Goal: Information Seeking & Learning: Learn about a topic

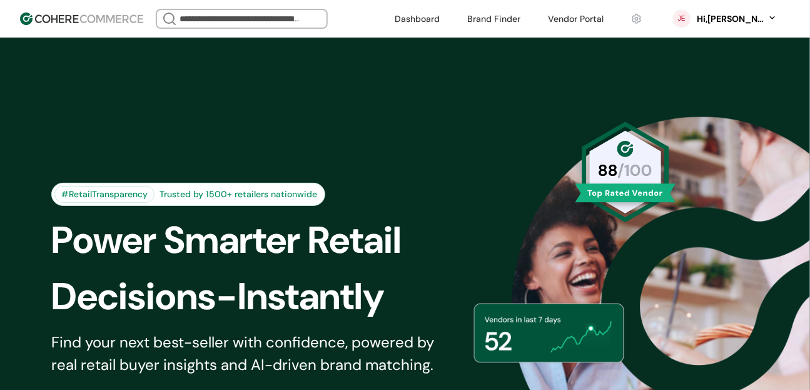
click at [517, 16] on link at bounding box center [494, 18] width 68 height 19
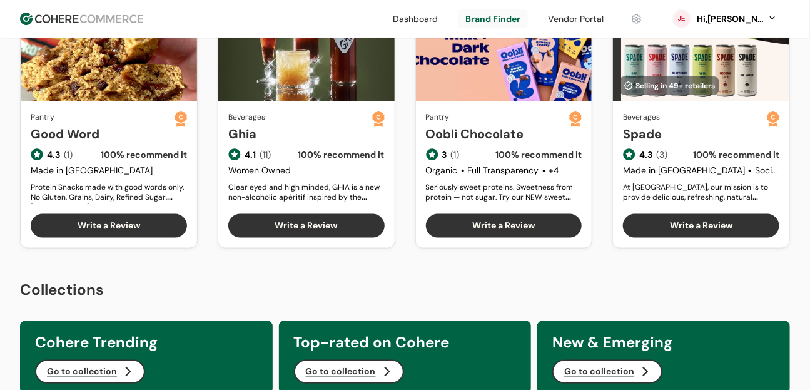
scroll to position [388, 0]
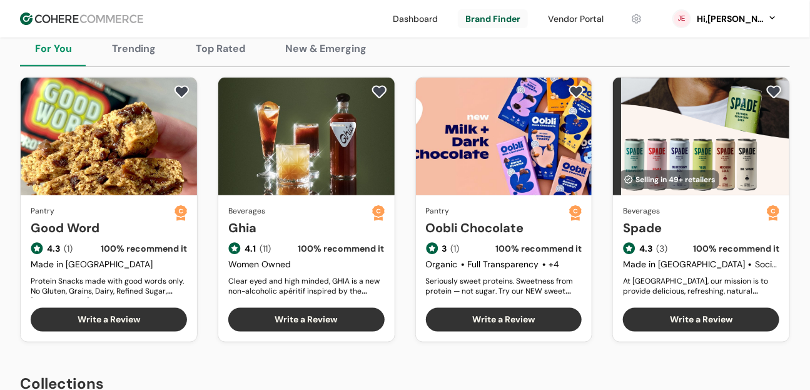
click at [76, 237] on link "Good Word" at bounding box center [103, 227] width 144 height 19
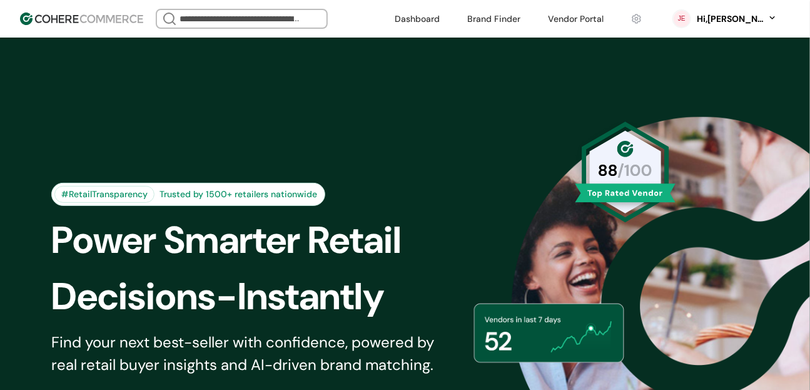
click at [528, 18] on link at bounding box center [494, 18] width 68 height 19
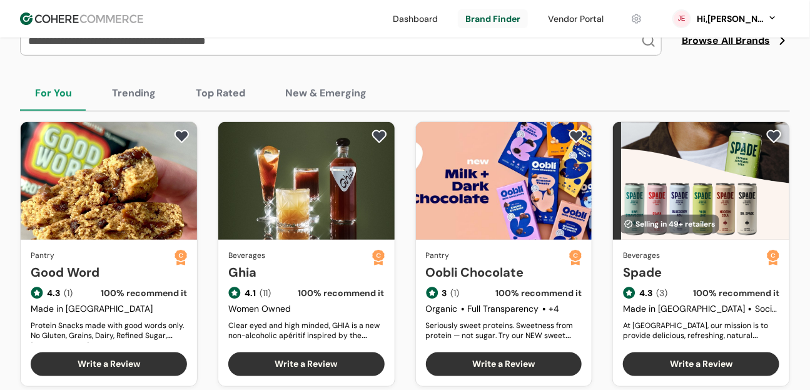
scroll to position [305, 0]
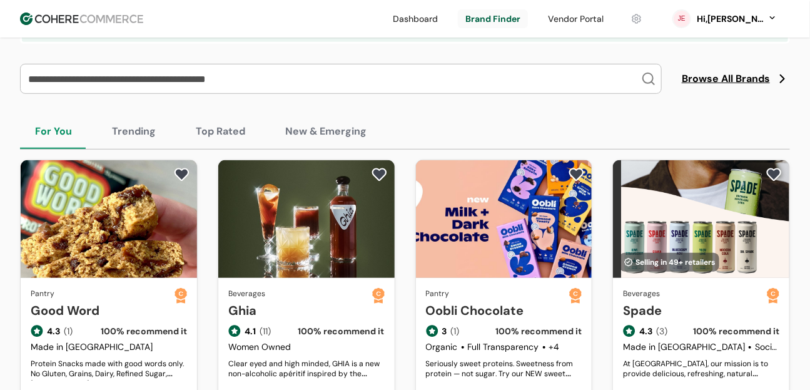
click at [134, 143] on button "Trending" at bounding box center [134, 131] width 74 height 35
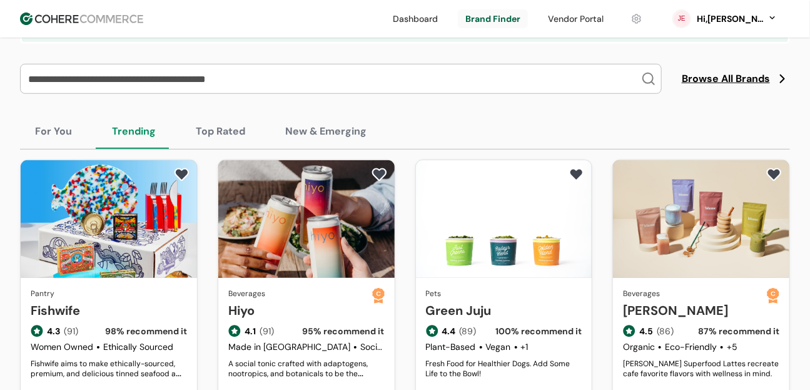
scroll to position [402, 0]
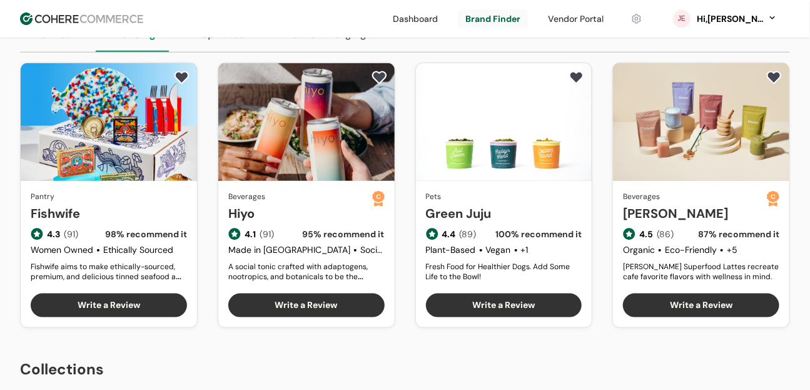
drag, startPoint x: 119, startPoint y: 236, endPoint x: 251, endPoint y: 206, distance: 136.1
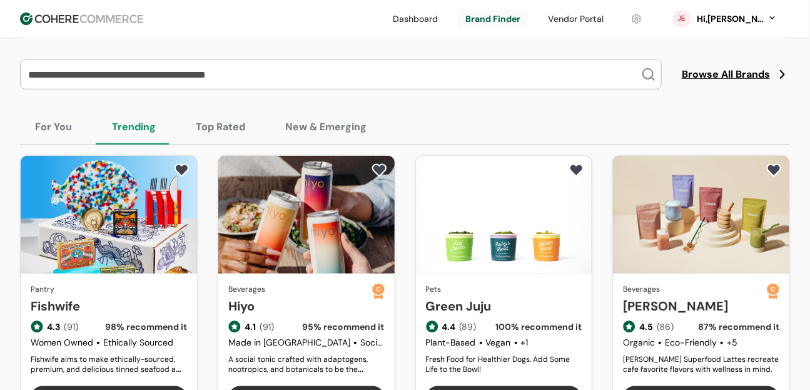
scroll to position [308, 0]
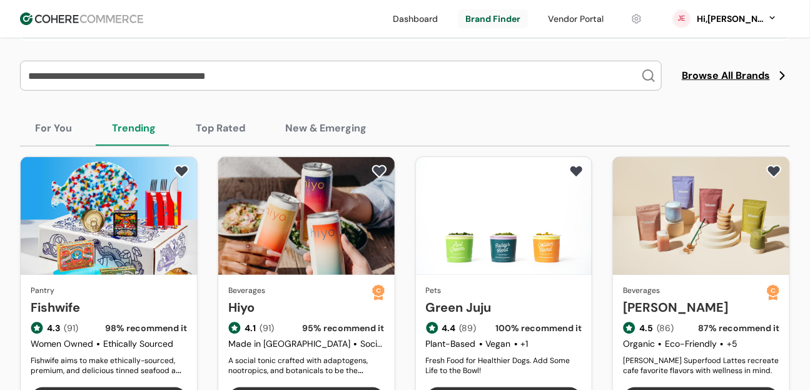
click at [221, 133] on button "Top Rated" at bounding box center [220, 128] width 79 height 35
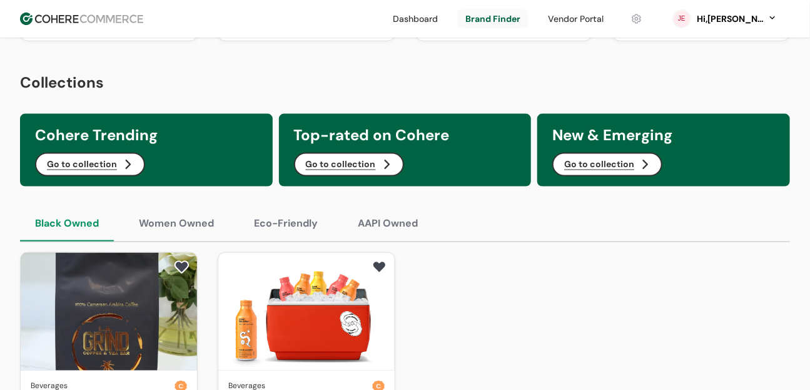
scroll to position [297, 0]
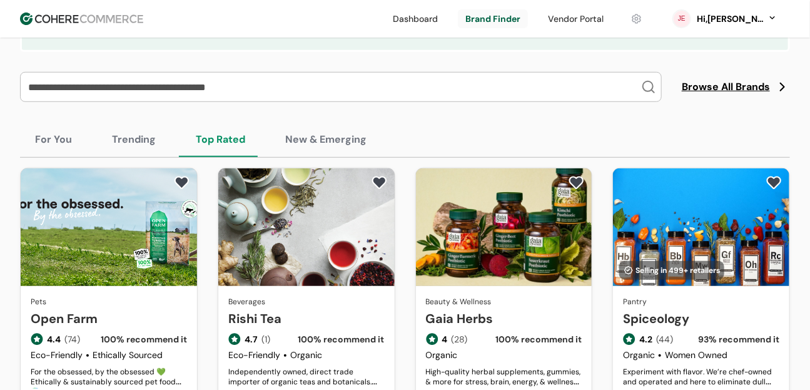
click at [326, 156] on button "New & Emerging" at bounding box center [325, 139] width 111 height 35
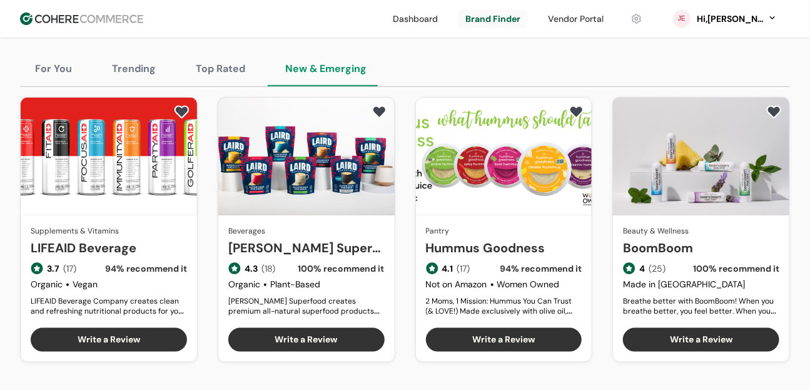
scroll to position [369, 0]
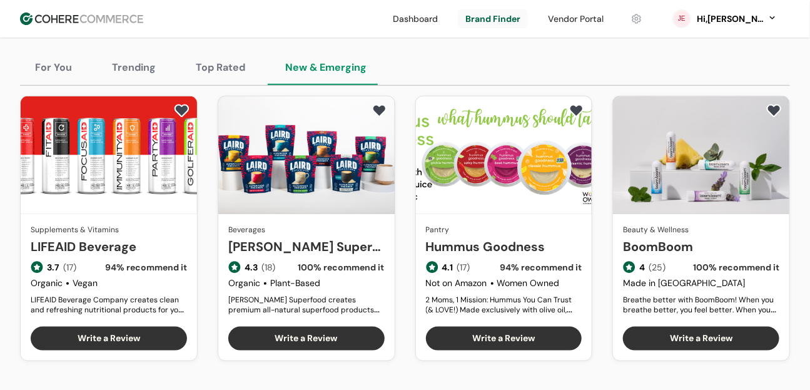
drag, startPoint x: 106, startPoint y: 225, endPoint x: 266, endPoint y: 230, distance: 160.8
drag, startPoint x: 291, startPoint y: 236, endPoint x: 470, endPoint y: 231, distance: 179.6
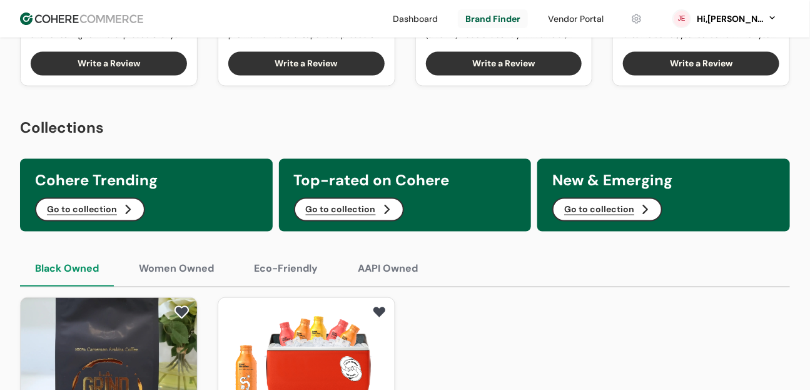
scroll to position [814, 0]
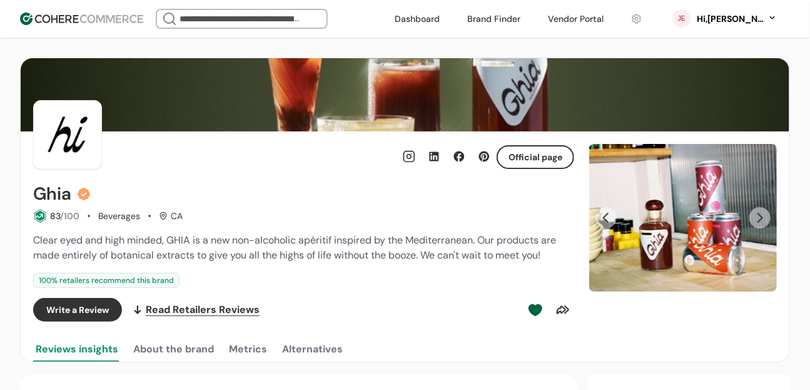
click at [444, 184] on div "Ghia" at bounding box center [303, 194] width 541 height 20
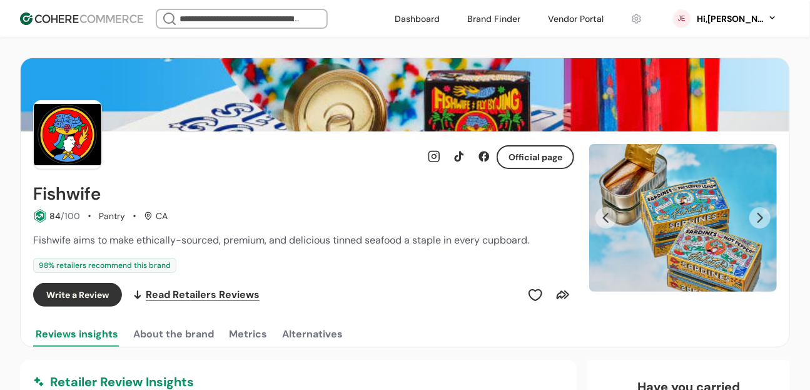
click at [528, 26] on link at bounding box center [494, 18] width 68 height 19
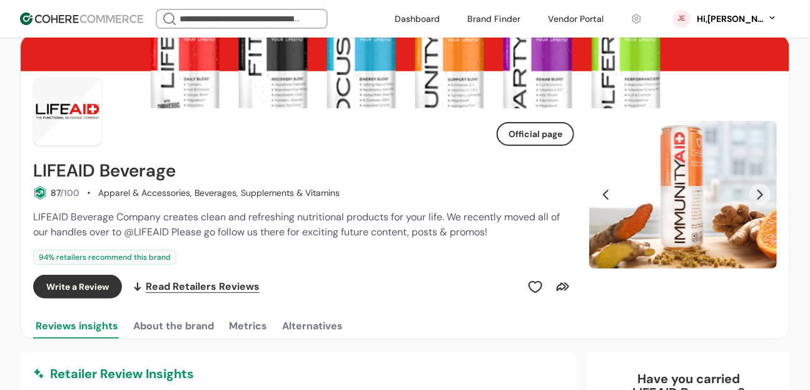
scroll to position [81, 0]
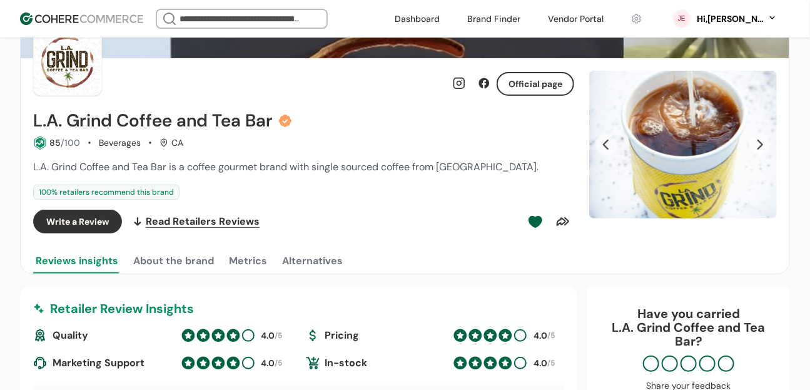
scroll to position [74, 0]
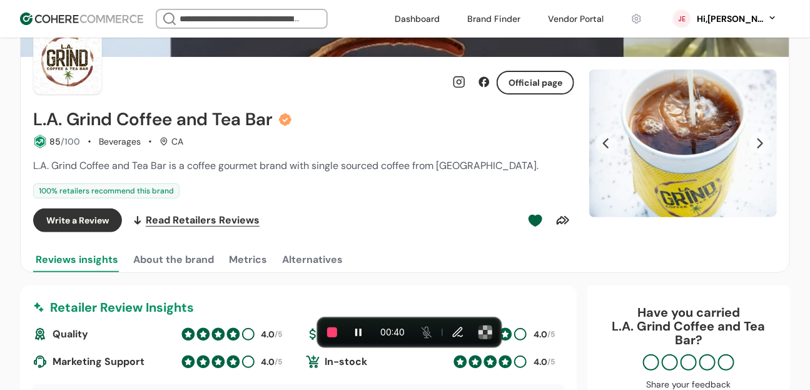
click at [463, 84] on link at bounding box center [459, 81] width 25 height 25
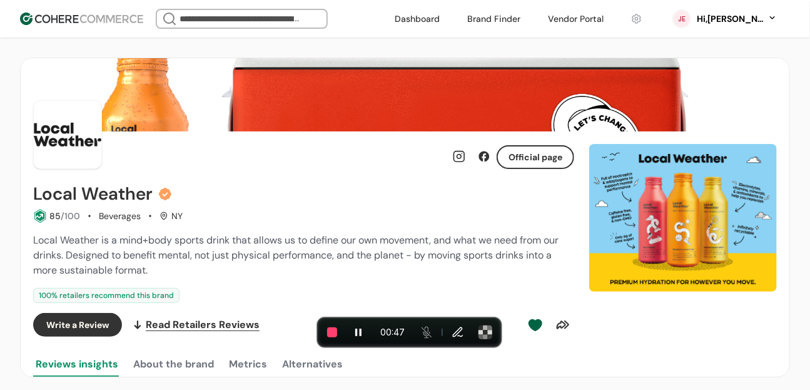
click at [488, 158] on link at bounding box center [484, 156] width 25 height 25
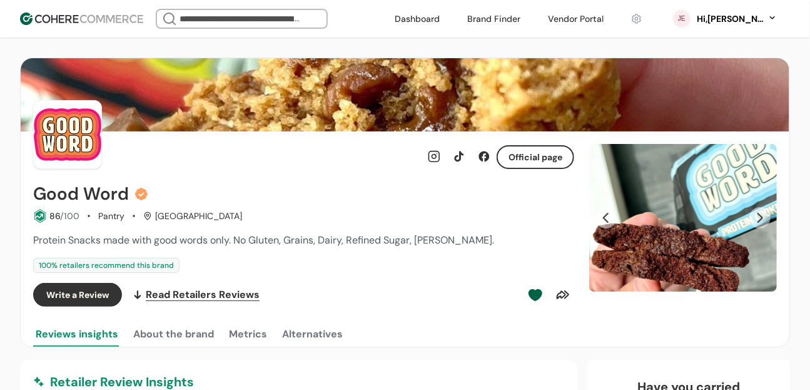
click at [477, 153] on link at bounding box center [484, 156] width 25 height 25
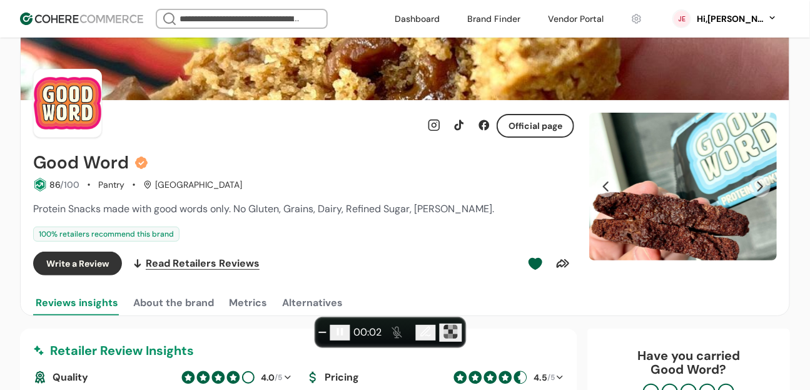
scroll to position [38, 0]
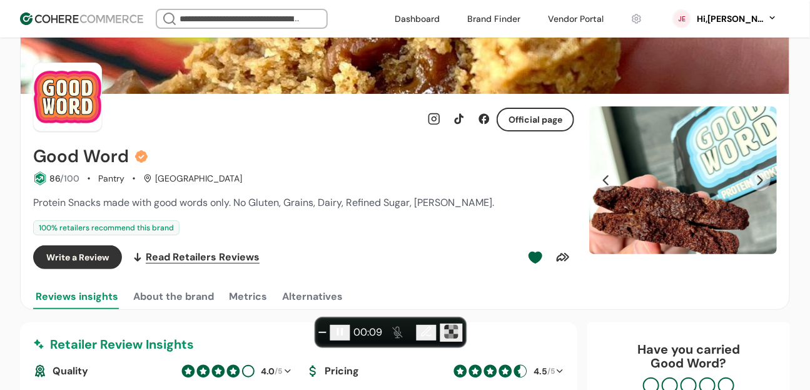
click at [485, 122] on link at bounding box center [484, 118] width 25 height 25
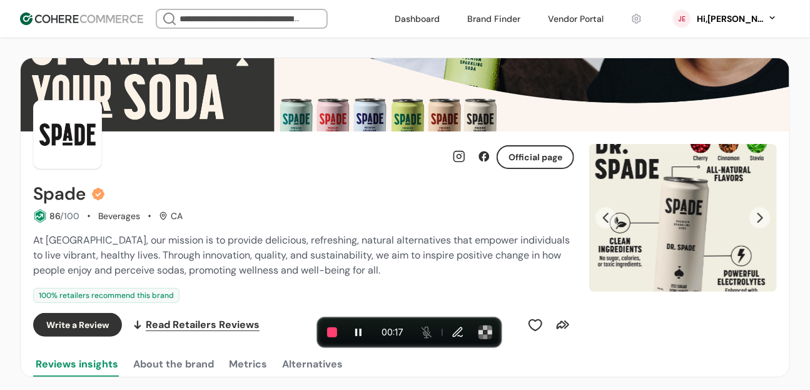
click at [388, 190] on div "Spade" at bounding box center [303, 194] width 541 height 20
click at [482, 154] on link at bounding box center [484, 156] width 25 height 25
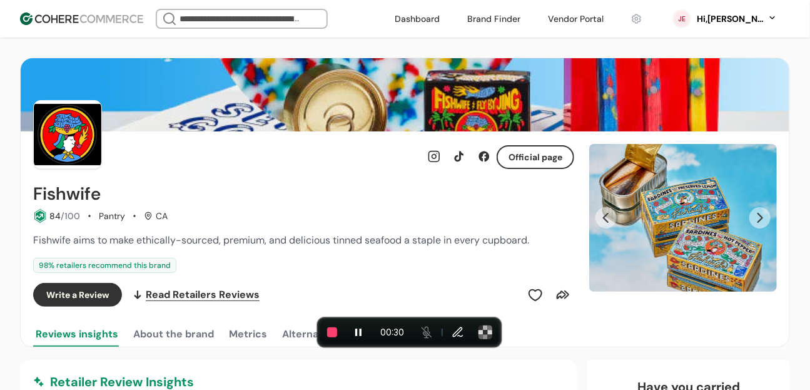
click at [482, 157] on link at bounding box center [484, 156] width 25 height 25
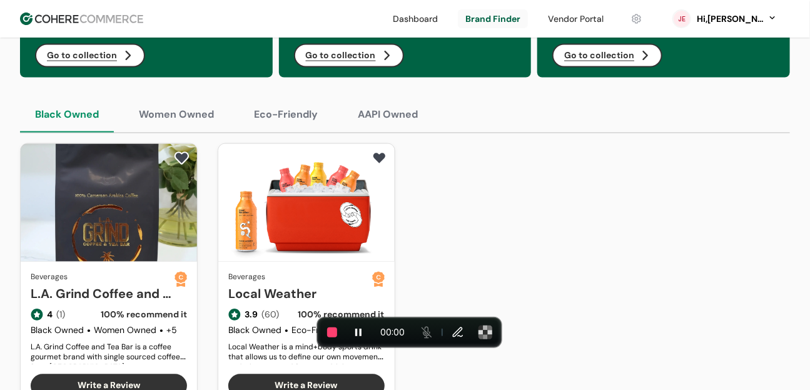
scroll to position [797, 0]
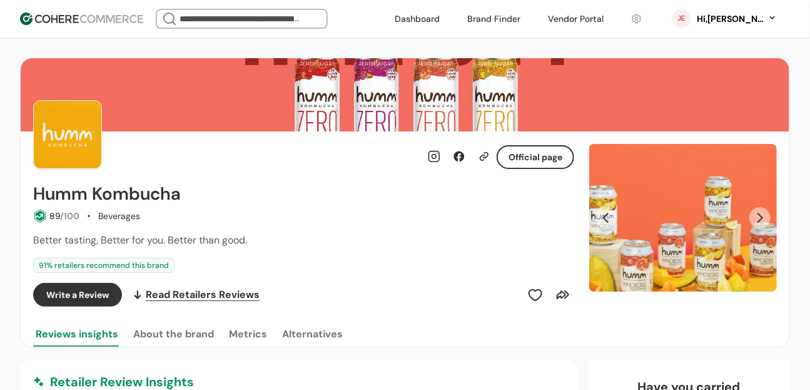
click at [117, 190] on h2 "Humm Kombucha" at bounding box center [107, 194] width 148 height 20
click at [117, 191] on h2 "Humm Kombucha" at bounding box center [107, 194] width 148 height 20
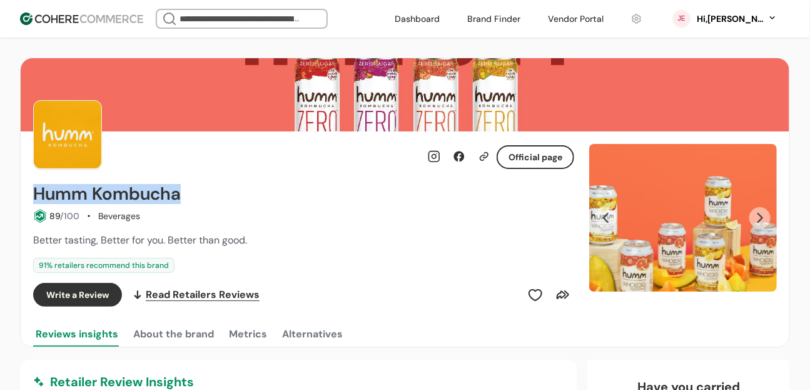
click at [117, 191] on h2 "Humm Kombucha" at bounding box center [107, 194] width 148 height 20
copy div "Humm Kombucha"
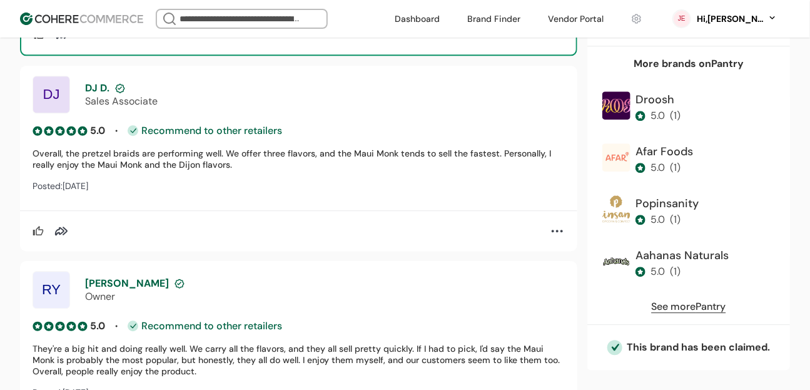
scroll to position [1253, 0]
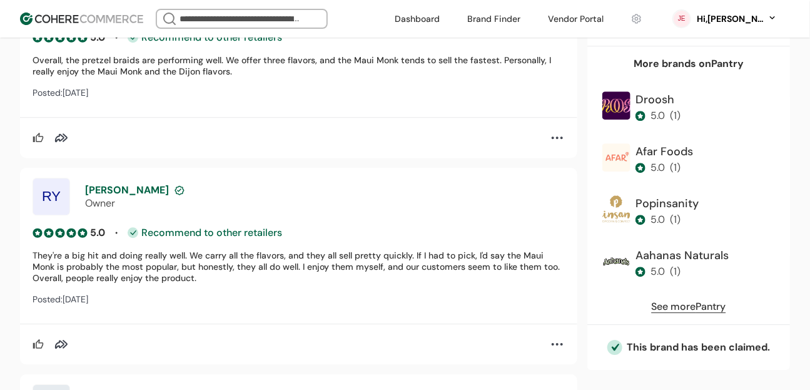
click at [695, 316] on div "More brands on Pantry Droosh 5.0 ( 1 ) Afar Foods 5.0 ( 1 ) Popinsanity 5.0 ( 1…" at bounding box center [688, 186] width 203 height 278
click at [694, 306] on link "See more Pantry" at bounding box center [689, 307] width 74 height 15
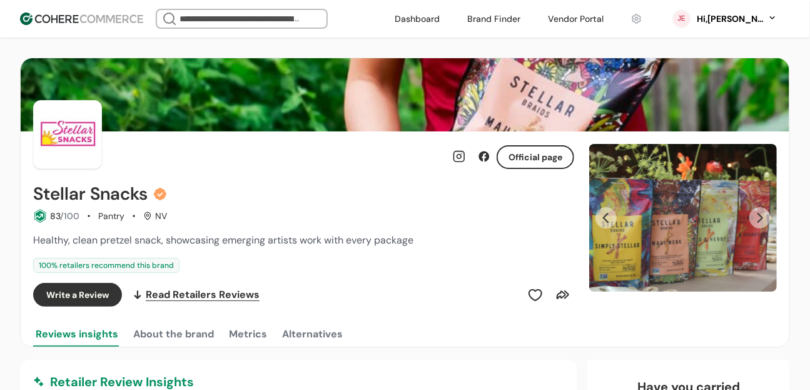
click at [84, 193] on h2 "Stellar Snacks" at bounding box center [90, 194] width 114 height 20
copy div "Stellar Snacks"
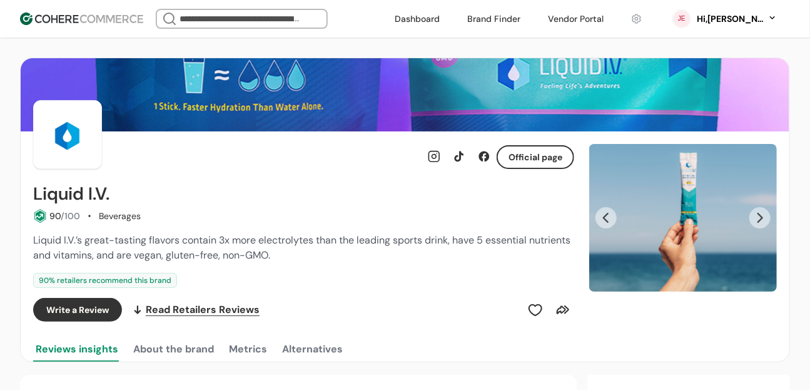
click at [71, 190] on h2 "Liquid I.V." at bounding box center [71, 194] width 76 height 20
copy div "Liquid I.V."
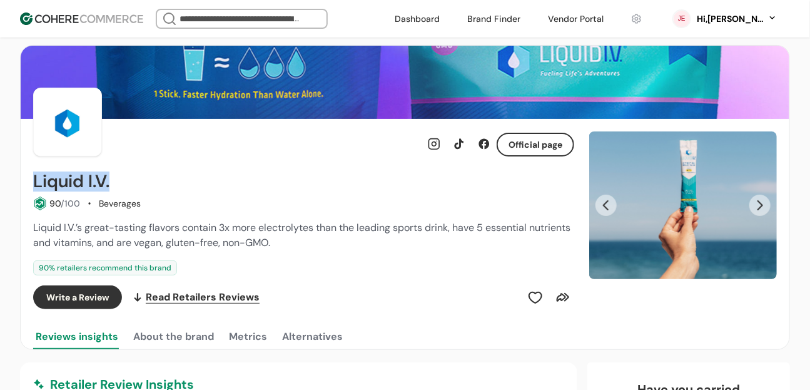
scroll to position [1, 0]
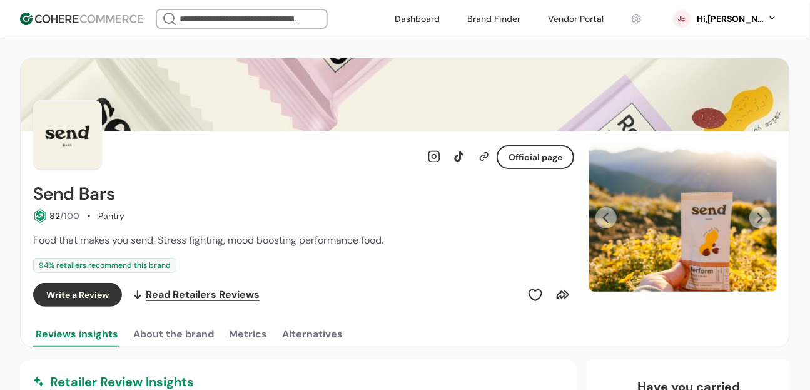
click at [83, 202] on h2 "Send Bars" at bounding box center [74, 194] width 82 height 20
copy div "Send Bars"
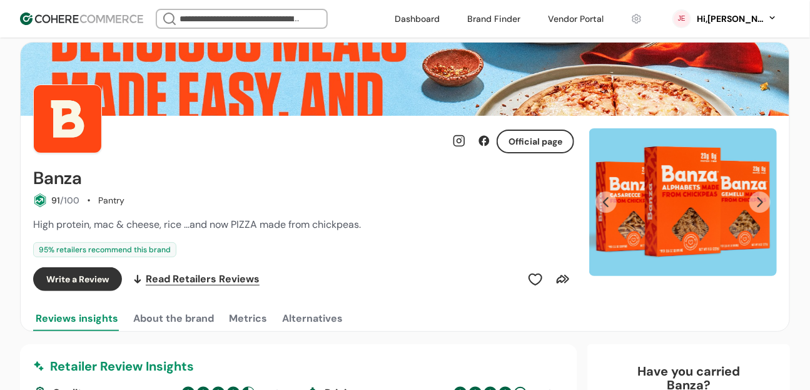
scroll to position [79, 0]
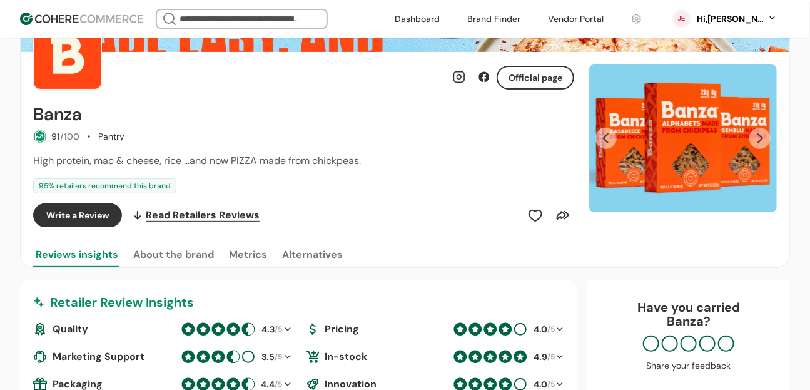
click at [58, 117] on h2 "Banza" at bounding box center [57, 114] width 49 height 20
copy div "Banza"
